Goal: Task Accomplishment & Management: Use online tool/utility

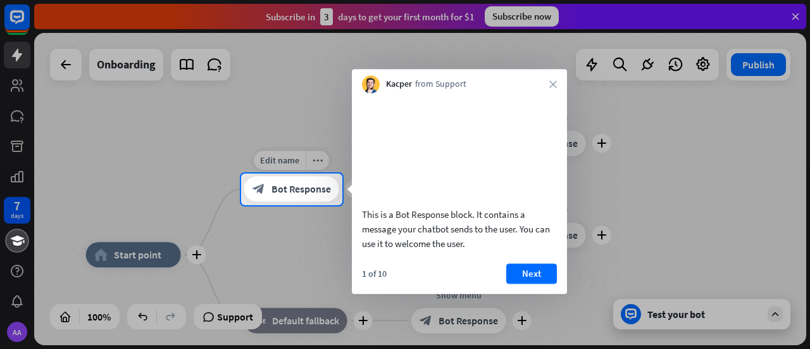
click at [282, 197] on div "block_bot_response Bot Response" at bounding box center [291, 189] width 95 height 25
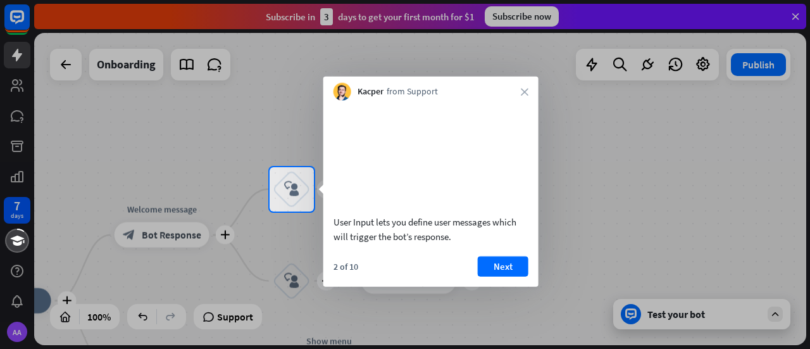
click at [377, 90] on span "Kacper" at bounding box center [371, 91] width 26 height 13
click at [287, 274] on div at bounding box center [405, 280] width 810 height 138
click at [525, 89] on icon "close" at bounding box center [525, 92] width 8 height 8
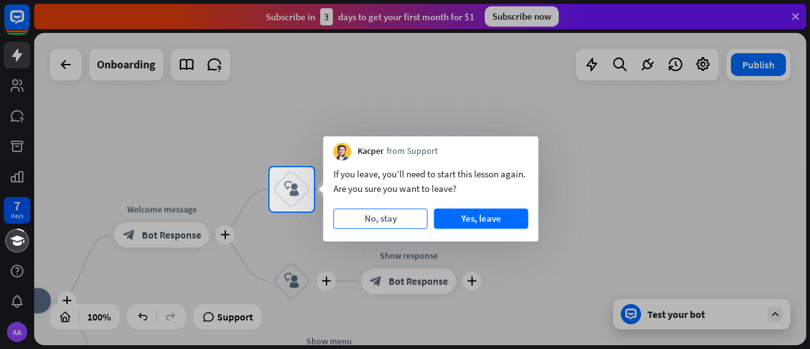
click at [383, 220] on button "No, stay" at bounding box center [381, 218] width 94 height 20
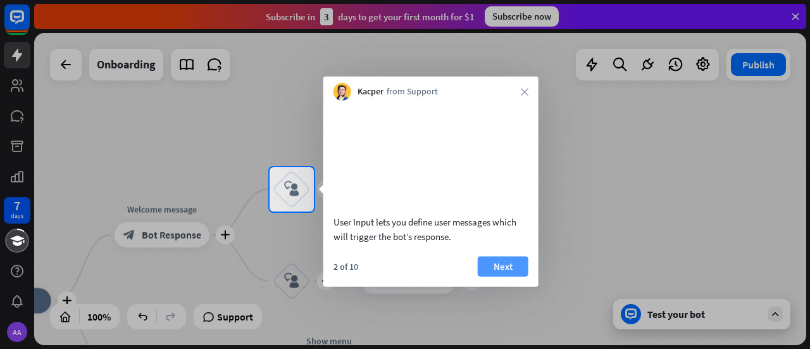
click at [496, 276] on button "Next" at bounding box center [503, 266] width 51 height 20
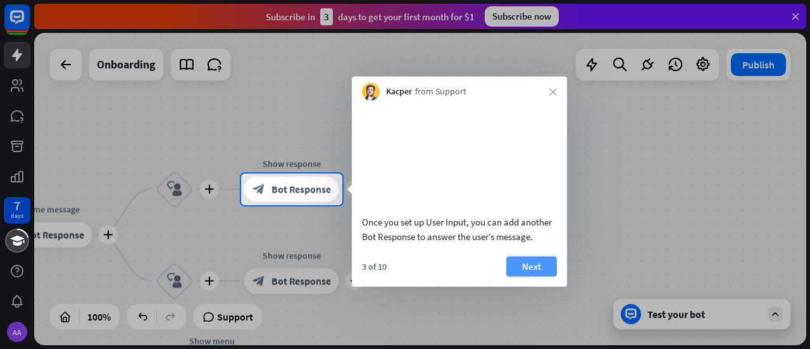
click at [533, 276] on button "Next" at bounding box center [532, 266] width 51 height 20
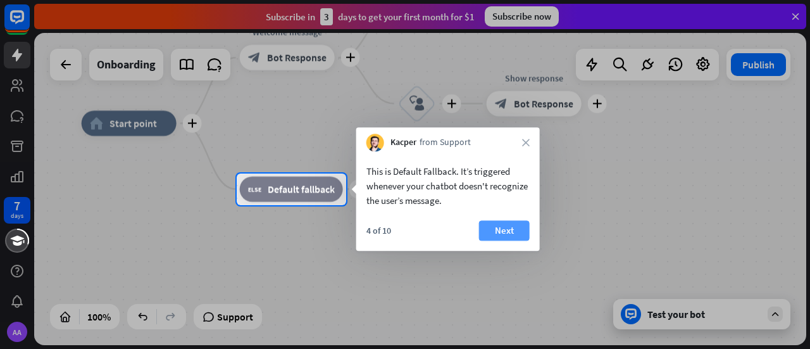
click at [523, 232] on button "Next" at bounding box center [504, 230] width 51 height 20
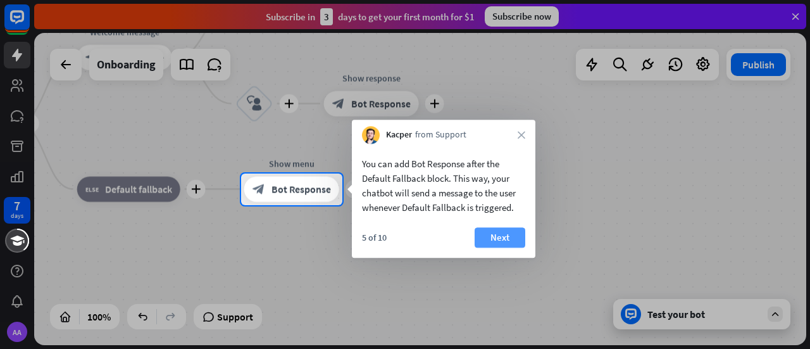
click at [503, 238] on button "Next" at bounding box center [500, 237] width 51 height 20
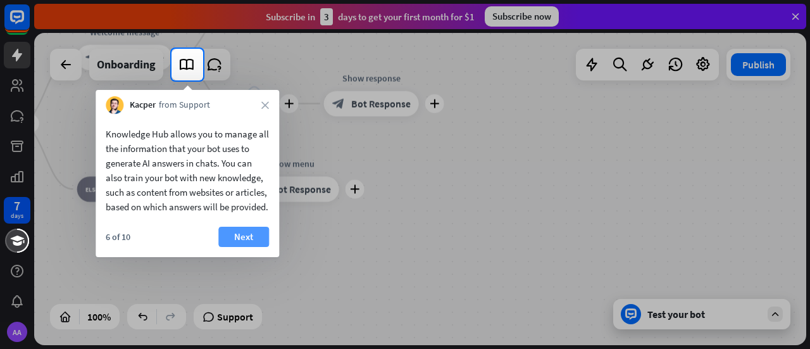
click at [255, 247] on button "Next" at bounding box center [243, 237] width 51 height 20
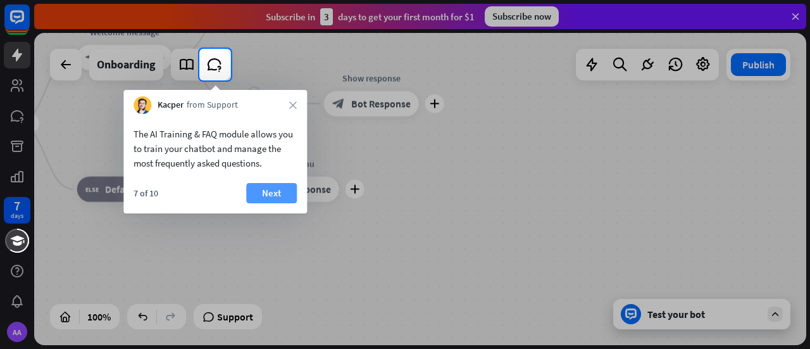
click at [279, 193] on button "Next" at bounding box center [271, 193] width 51 height 20
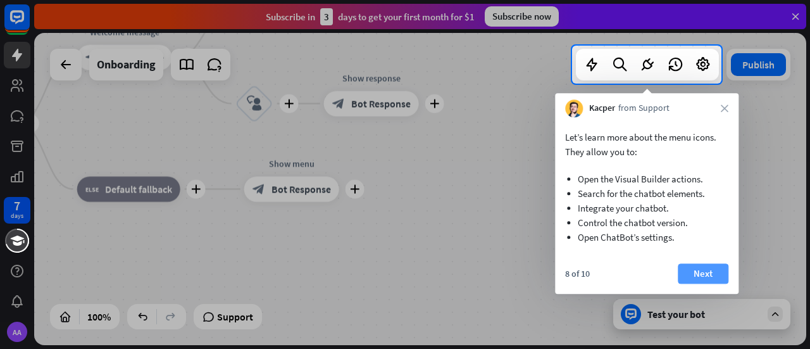
click at [699, 273] on button "Next" at bounding box center [703, 273] width 51 height 20
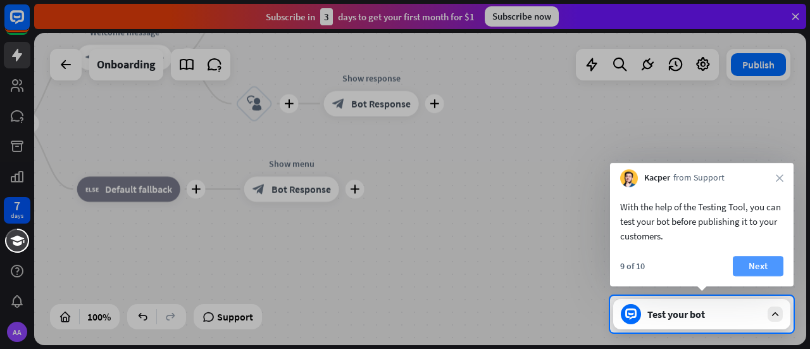
click at [760, 267] on button "Next" at bounding box center [758, 266] width 51 height 20
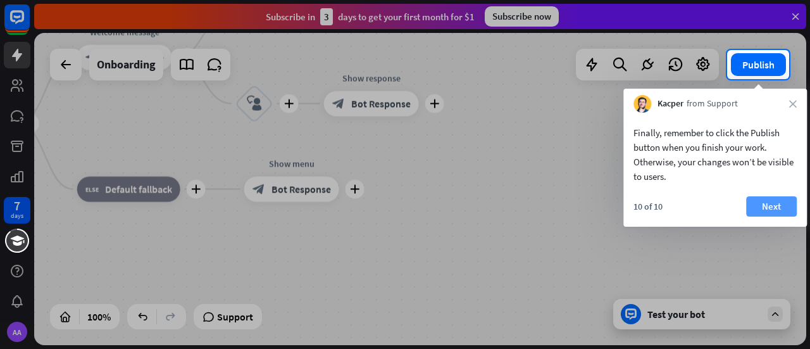
click at [772, 201] on button "Next" at bounding box center [772, 206] width 51 height 20
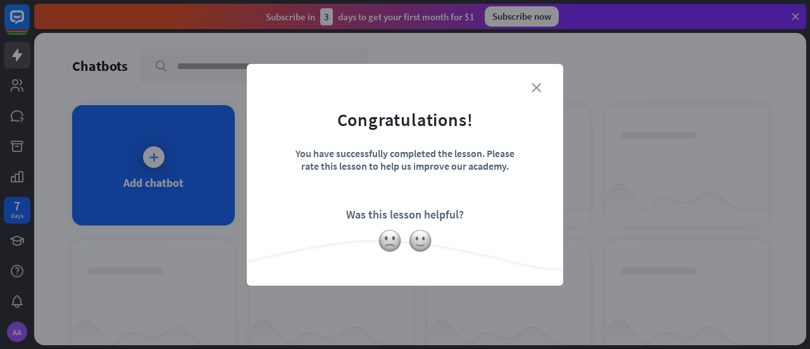
click at [536, 92] on icon "close" at bounding box center [536, 87] width 9 height 9
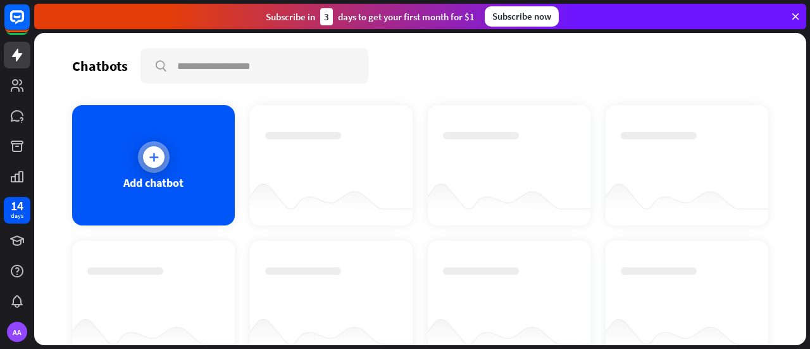
click at [149, 159] on icon at bounding box center [154, 157] width 13 height 13
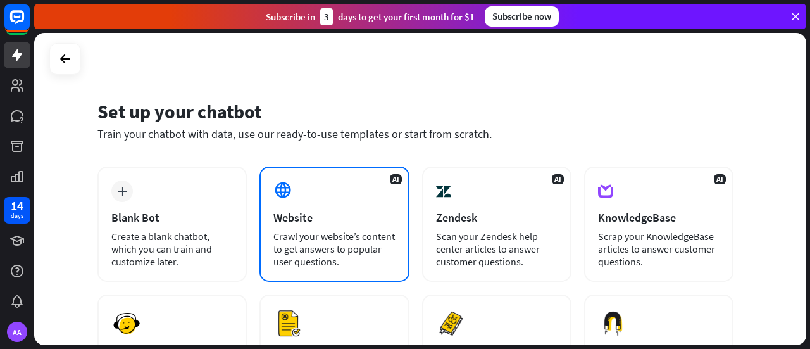
click at [315, 251] on div "Crawl your website’s content to get answers to popular user questions." at bounding box center [335, 249] width 122 height 38
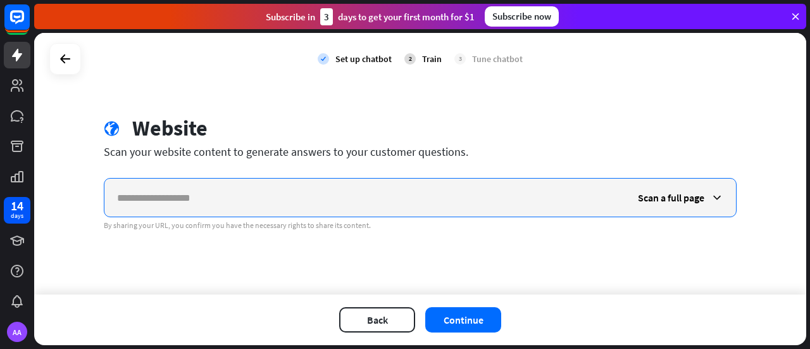
paste input "**********"
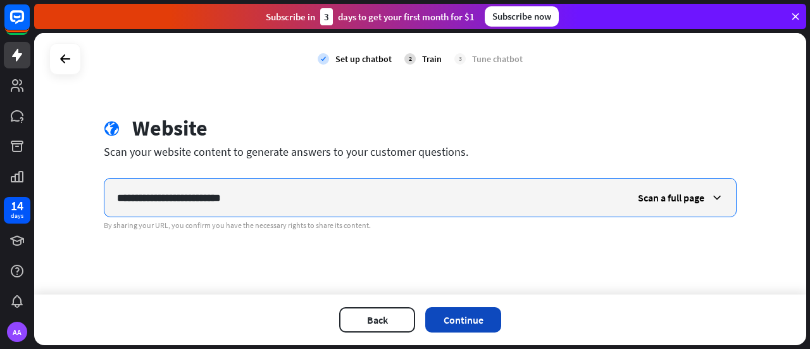
type input "**********"
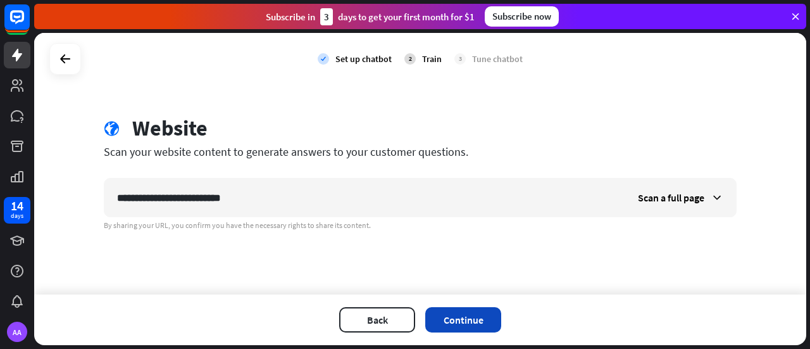
click at [485, 321] on button "Continue" at bounding box center [464, 319] width 76 height 25
